Goal: Find specific page/section: Find specific page/section

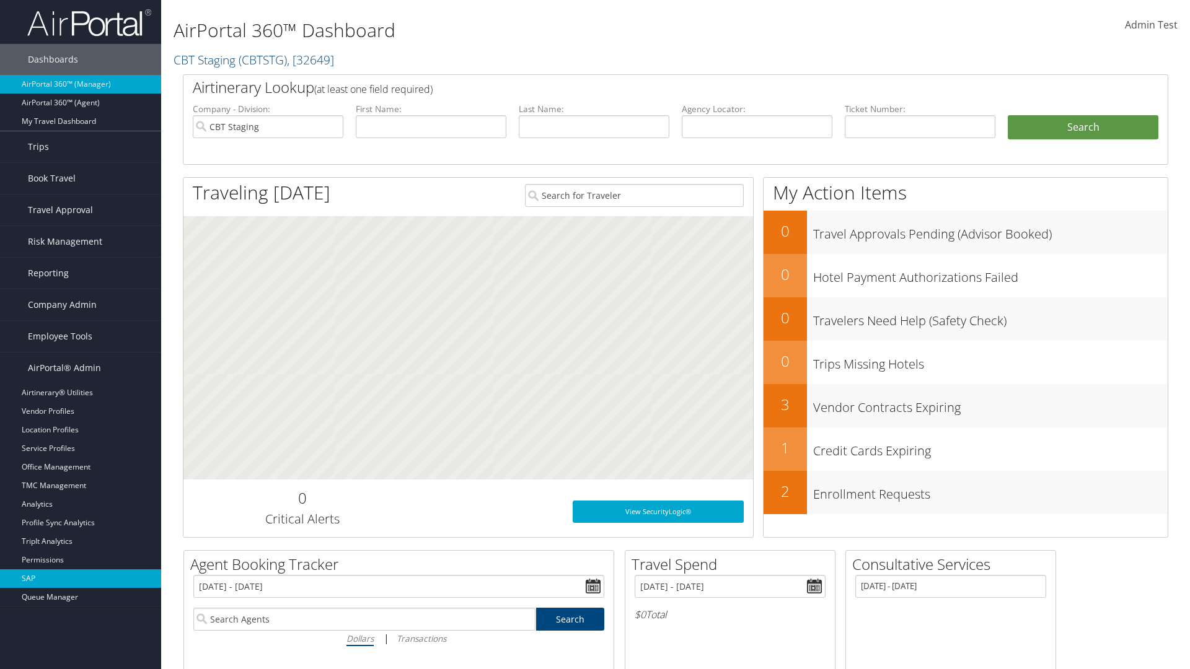
click at [81, 579] on link "SAP" at bounding box center [80, 579] width 161 height 19
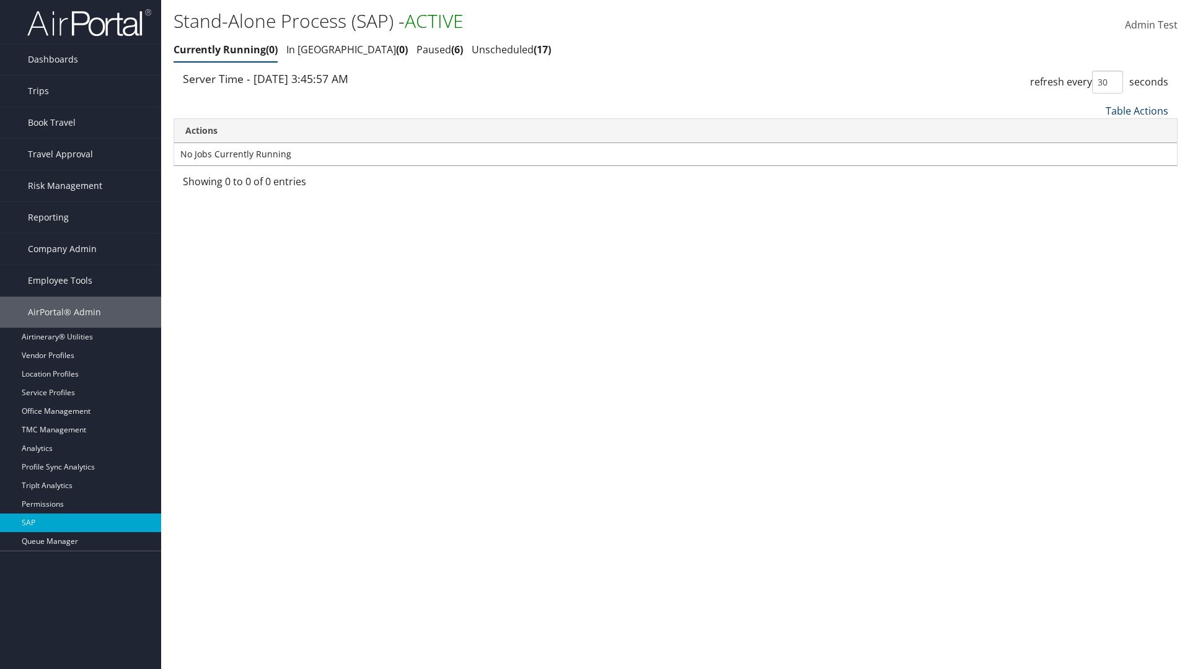
click at [1137, 110] on link "Table Actions" at bounding box center [1137, 111] width 63 height 14
click at [1095, 193] on link "Page Length" at bounding box center [1095, 193] width 163 height 21
click at [1137, 110] on link "Table Actions" at bounding box center [1137, 111] width 63 height 14
click at [1095, 193] on link "Page Length" at bounding box center [1095, 193] width 163 height 21
click at [1137, 110] on link "Table Actions" at bounding box center [1137, 111] width 63 height 14
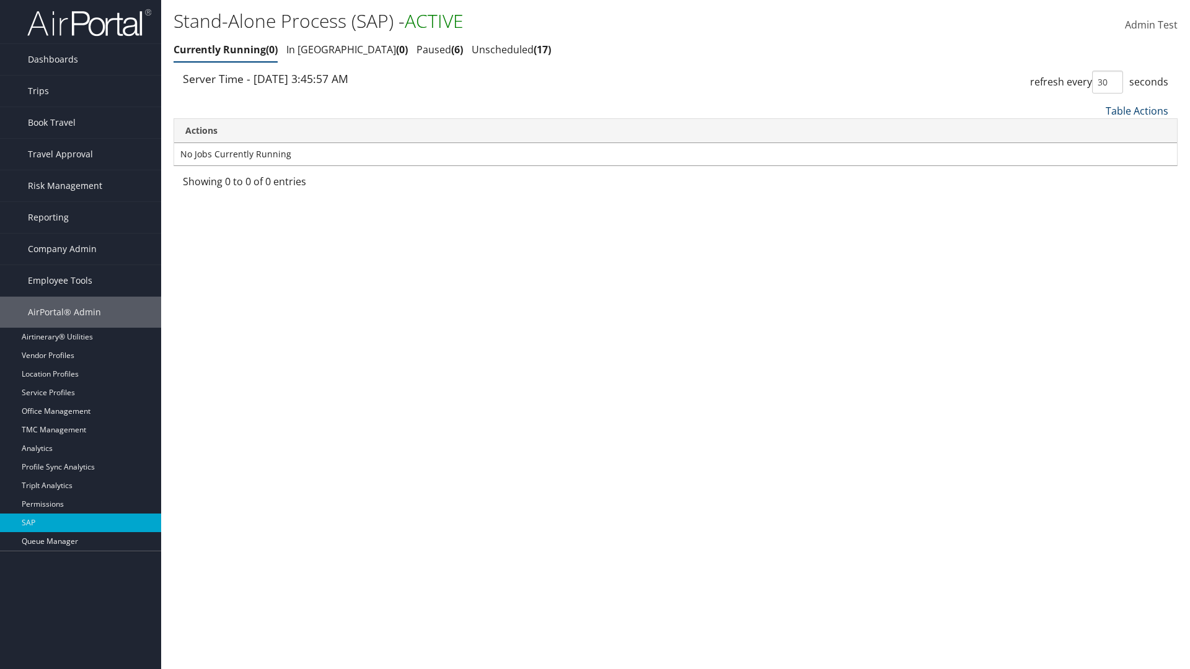
click at [1137, 110] on link "Table Actions" at bounding box center [1137, 111] width 63 height 14
click at [1095, 172] on link "Column Visibility" at bounding box center [1095, 172] width 163 height 21
